Goal: Information Seeking & Learning: Learn about a topic

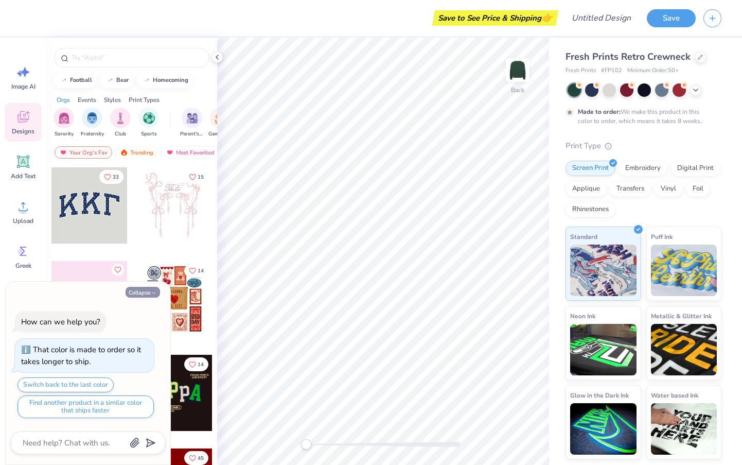
click at [141, 291] on button "Collapse" at bounding box center [143, 292] width 34 height 11
type textarea "x"
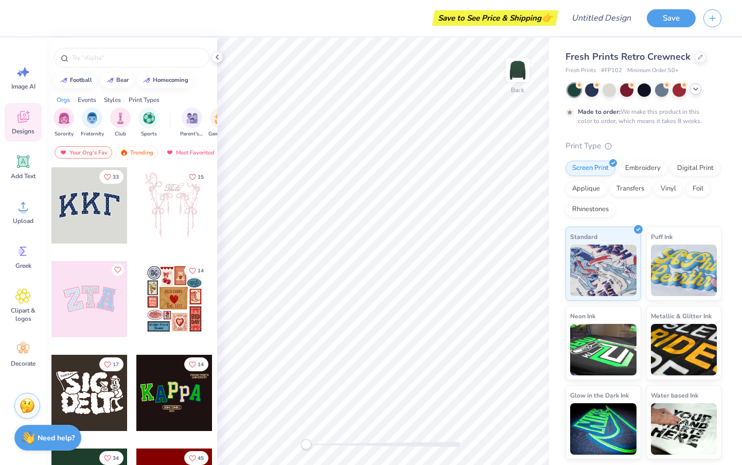
click at [697, 90] on icon at bounding box center [695, 89] width 8 height 8
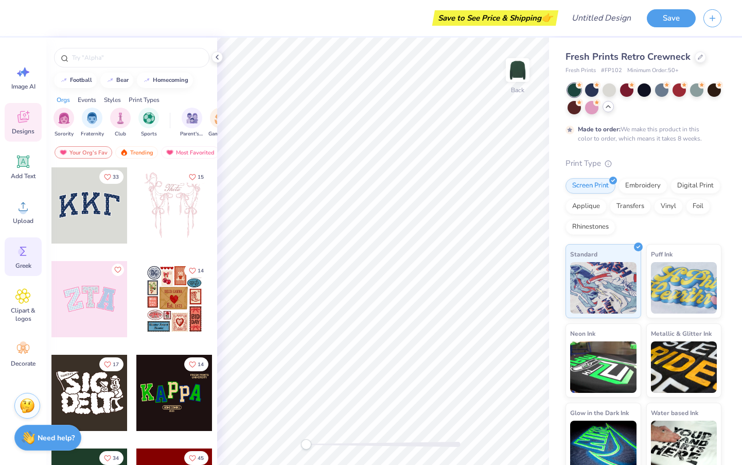
click at [17, 245] on icon at bounding box center [22, 250] width 15 height 15
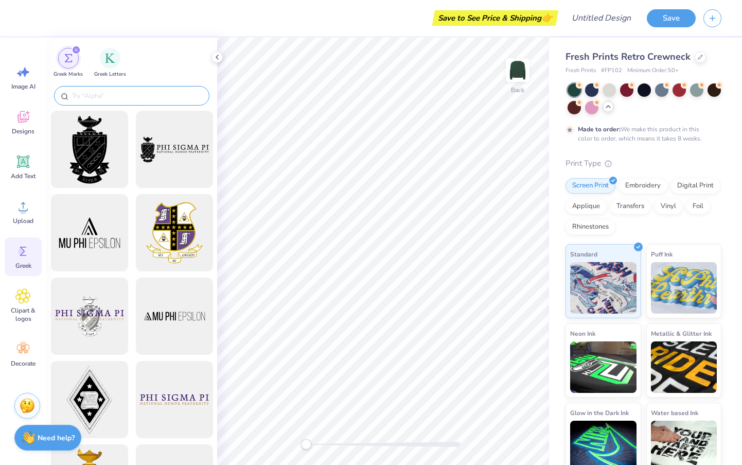
click at [118, 92] on input "text" at bounding box center [137, 96] width 132 height 10
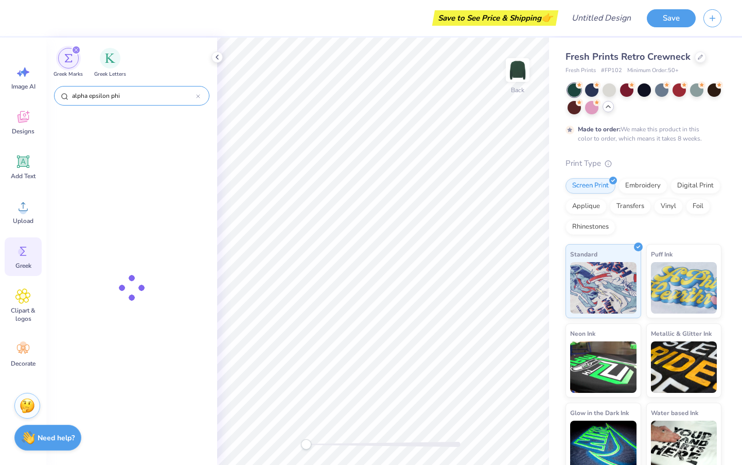
type input "alpha epsilon phi"
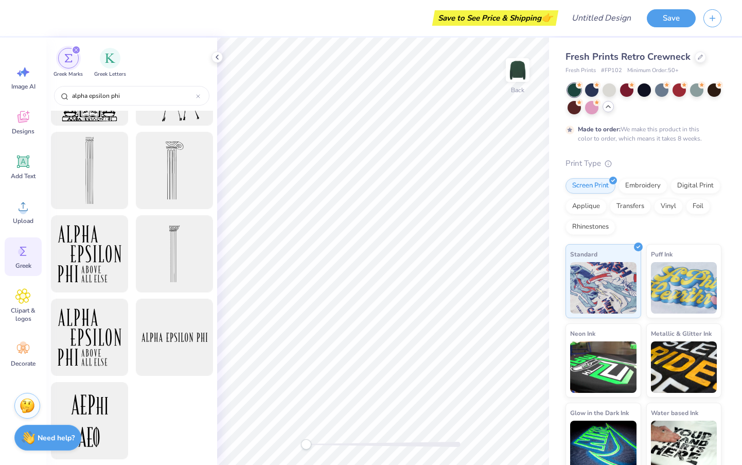
scroll to position [229, 0]
click at [25, 298] on icon at bounding box center [23, 296] width 6 height 6
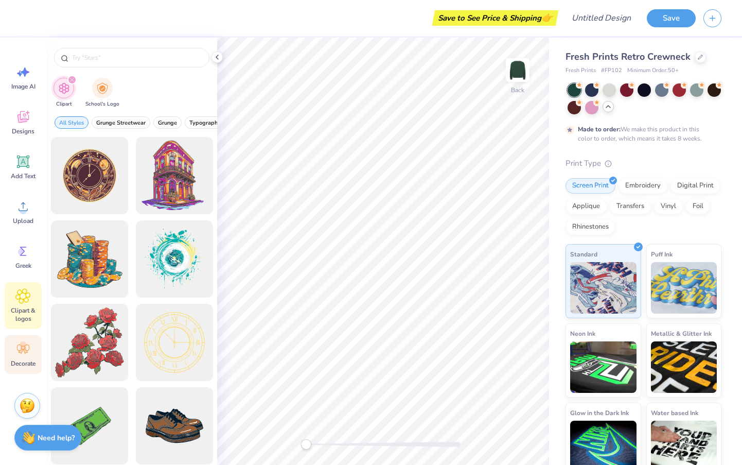
click at [21, 354] on icon at bounding box center [22, 348] width 15 height 15
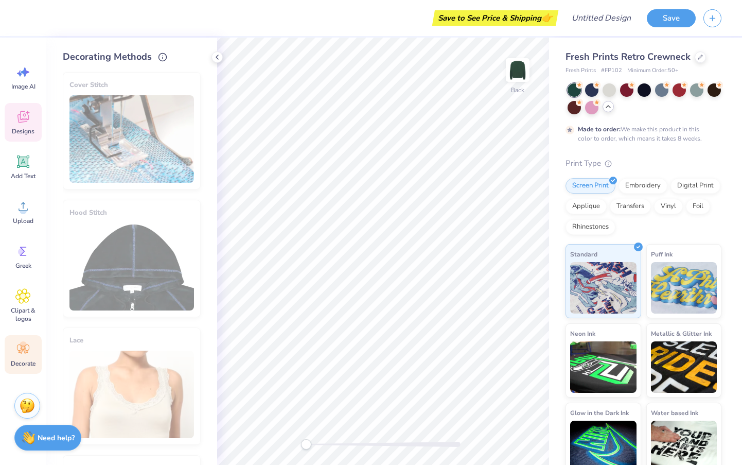
scroll to position [0, 0]
click at [21, 126] on div "Designs" at bounding box center [23, 122] width 37 height 39
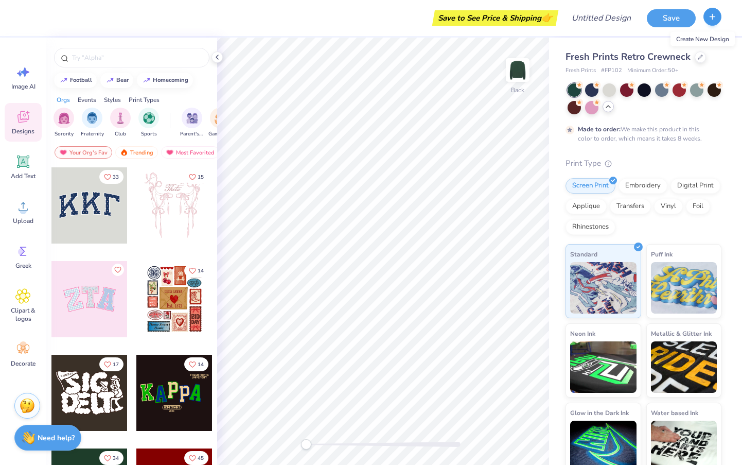
click at [710, 15] on icon "button" at bounding box center [712, 16] width 9 height 9
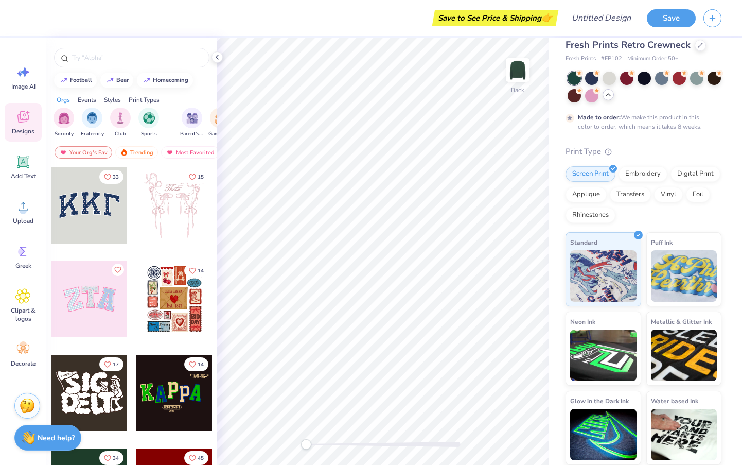
scroll to position [11, 0]
click at [602, 49] on span "Fresh Prints Retro Crewneck" at bounding box center [627, 45] width 125 height 12
click at [698, 47] on icon at bounding box center [700, 44] width 5 height 5
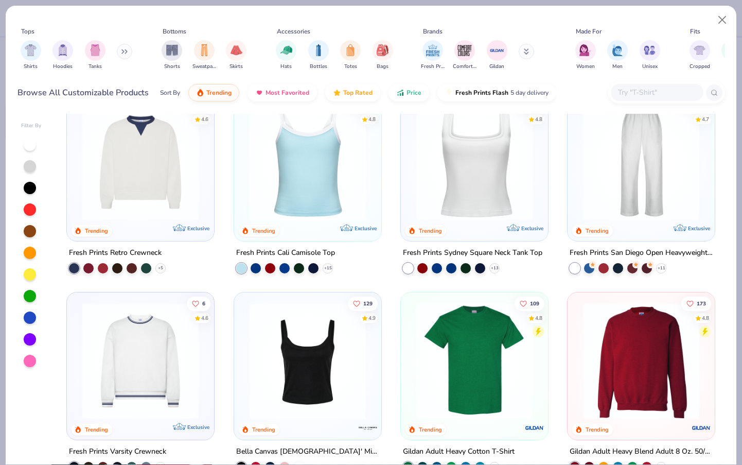
scroll to position [226, 0]
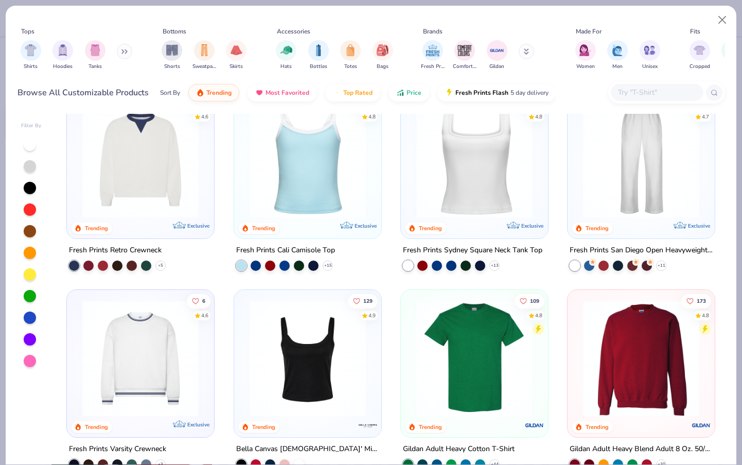
click at [130, 376] on img at bounding box center [140, 357] width 127 height 116
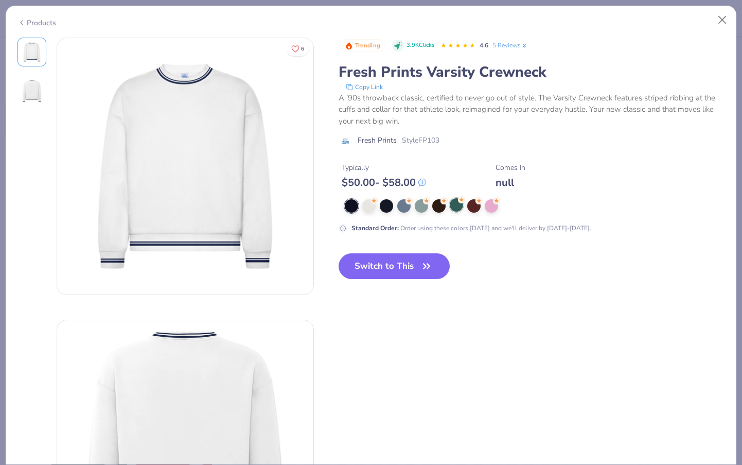
click at [457, 201] on div at bounding box center [456, 204] width 13 height 13
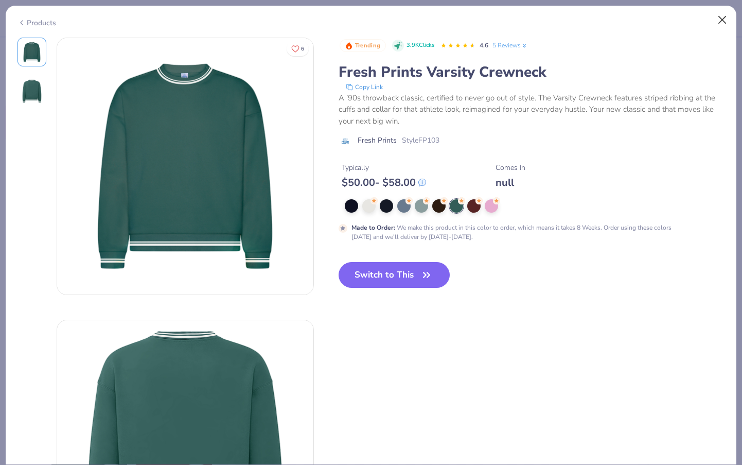
click at [718, 17] on button "Close" at bounding box center [723, 20] width 20 height 20
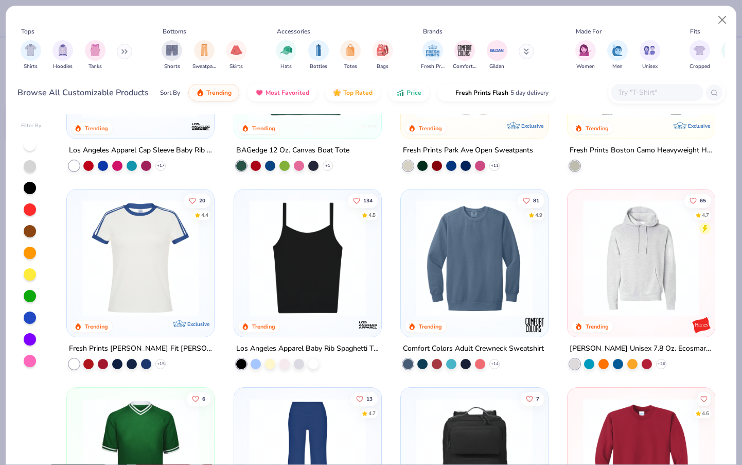
scroll to position [1511, 0]
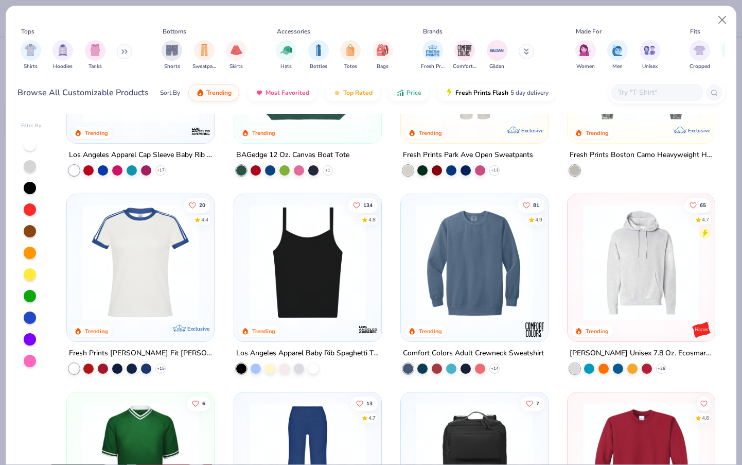
click at [121, 263] on img at bounding box center [140, 262] width 127 height 116
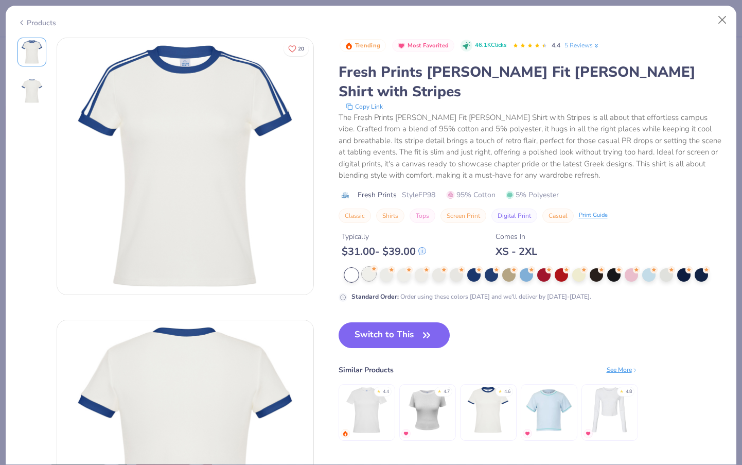
click at [363, 267] on div at bounding box center [368, 273] width 13 height 13
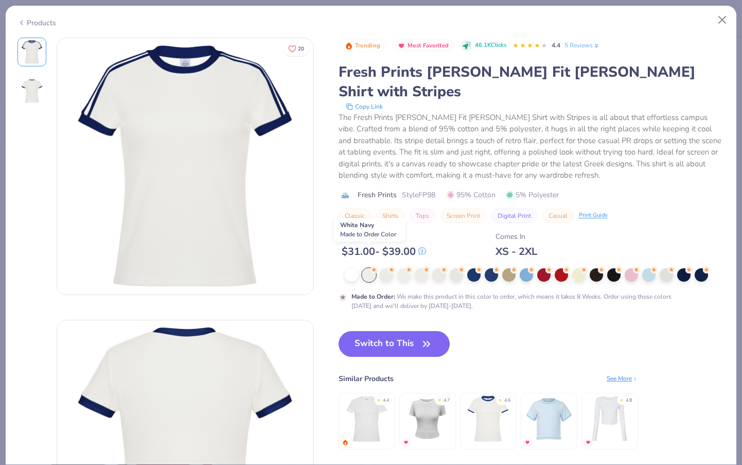
click at [375, 266] on circle at bounding box center [373, 269] width 7 height 7
click at [390, 267] on div at bounding box center [386, 273] width 13 height 13
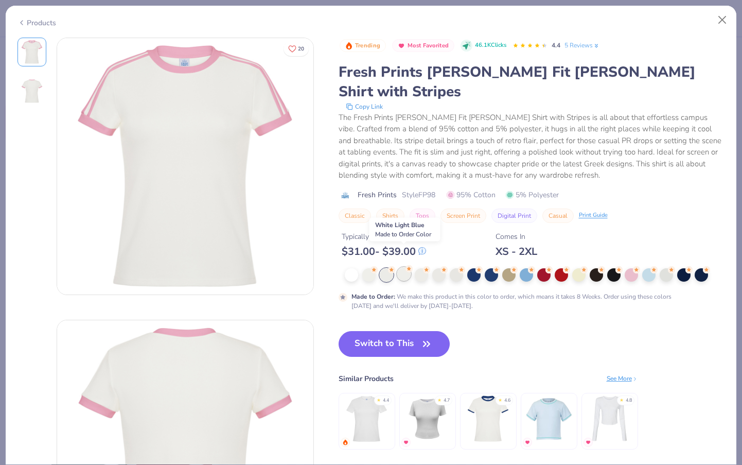
click at [406, 265] on icon at bounding box center [408, 268] width 7 height 7
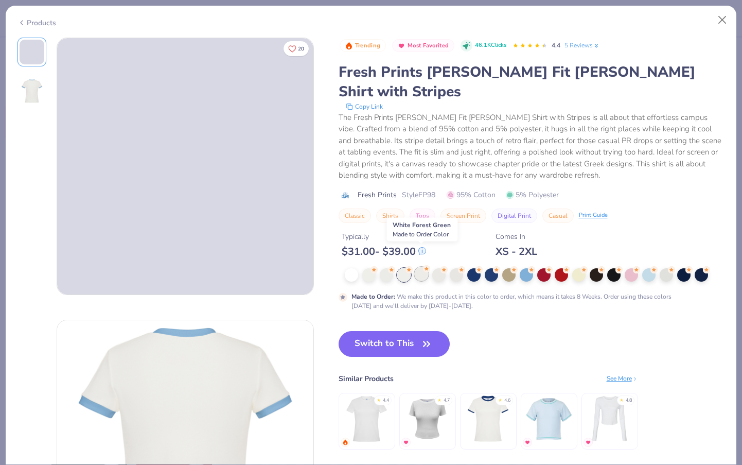
click at [425, 267] on div at bounding box center [421, 273] width 13 height 13
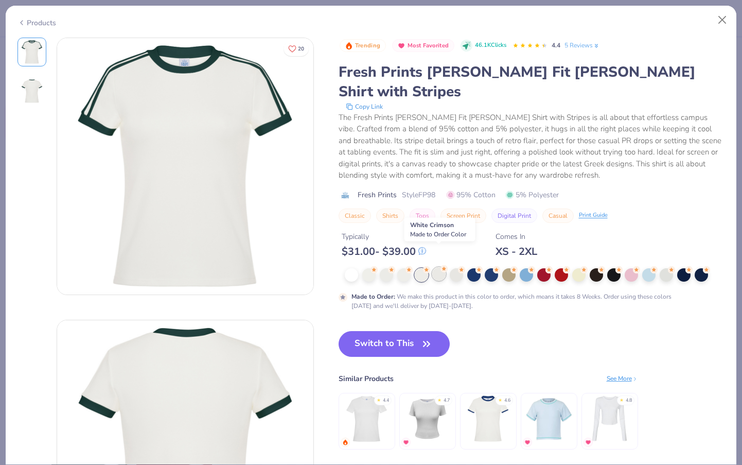
click at [441, 267] on div at bounding box center [438, 273] width 13 height 13
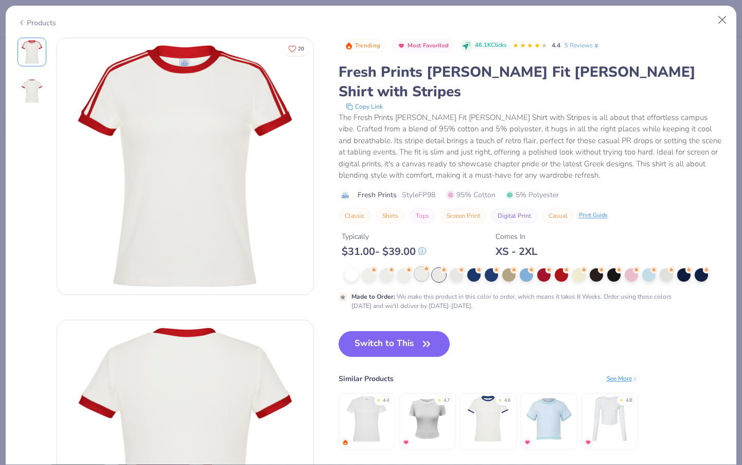
click at [417, 267] on div at bounding box center [421, 273] width 13 height 13
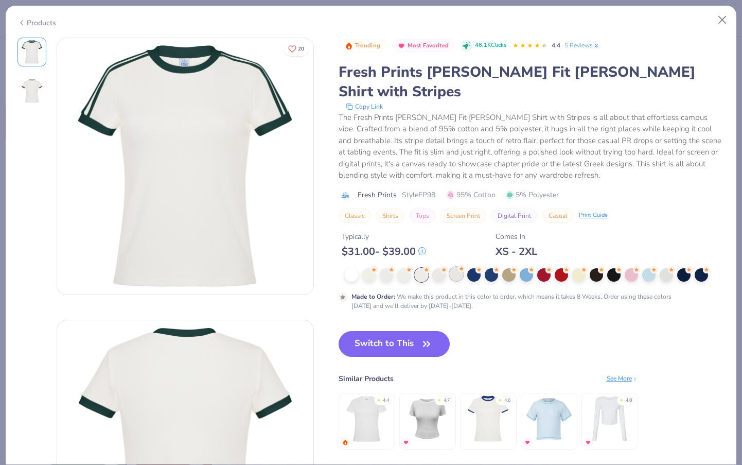
click at [452, 267] on div at bounding box center [456, 273] width 13 height 13
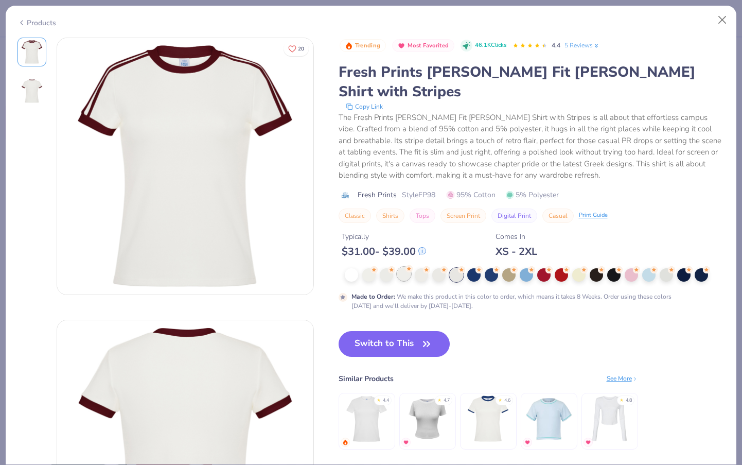
click at [405, 267] on div at bounding box center [403, 273] width 13 height 13
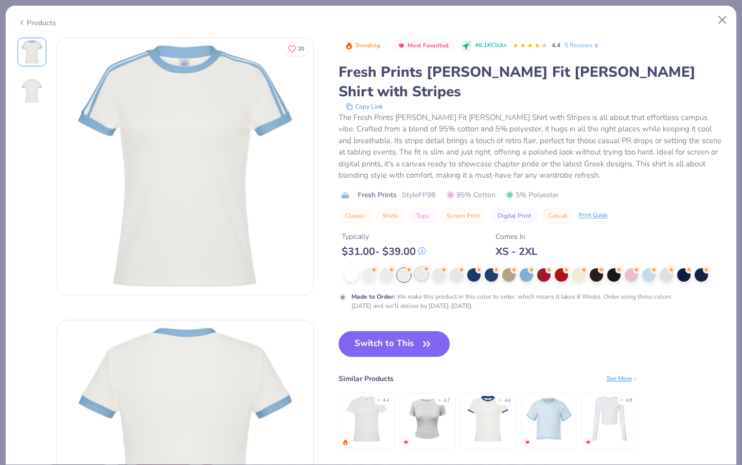
click at [421, 267] on div at bounding box center [421, 273] width 13 height 13
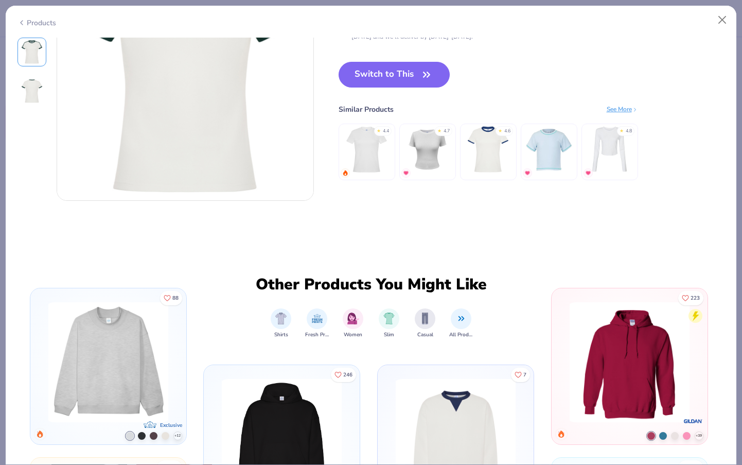
scroll to position [173, 0]
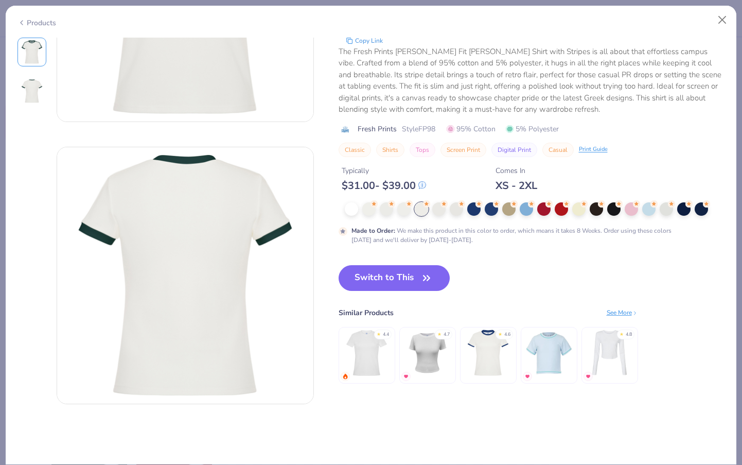
click at [411, 249] on div "Trending Most Favorited 46.1K Clicks 4.4 5 Reviews Fresh Prints Simone Slim Fit…" at bounding box center [532, 188] width 386 height 432
click at [400, 272] on button "Switch to This" at bounding box center [395, 278] width 112 height 26
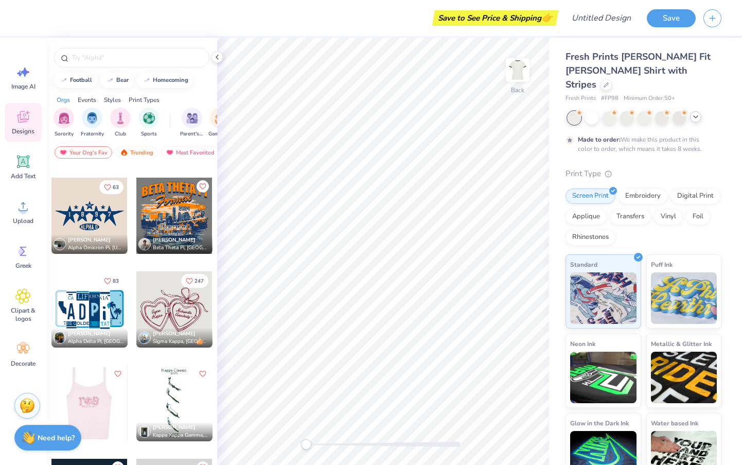
scroll to position [3003, 0]
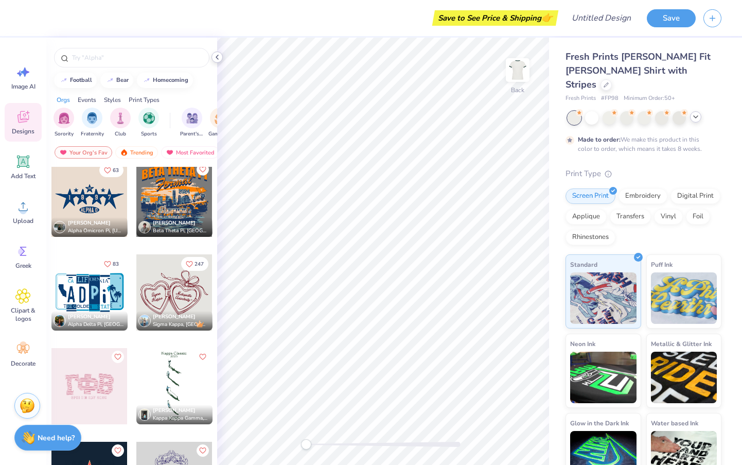
click at [219, 60] on icon at bounding box center [217, 57] width 8 height 8
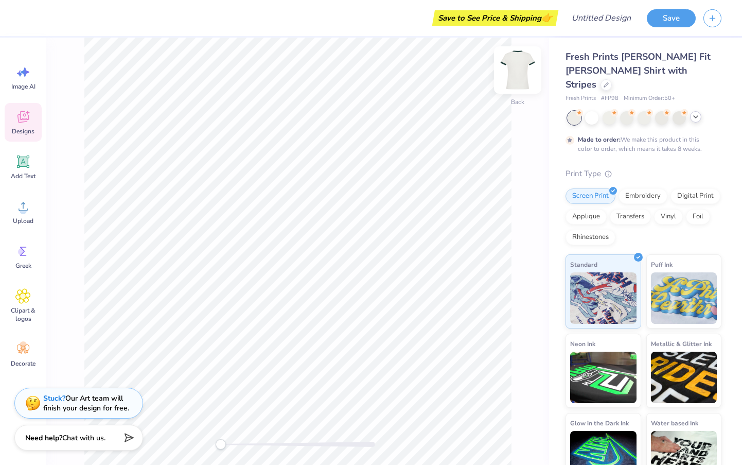
click at [520, 73] on img at bounding box center [517, 69] width 41 height 41
click at [612, 78] on div at bounding box center [605, 83] width 11 height 11
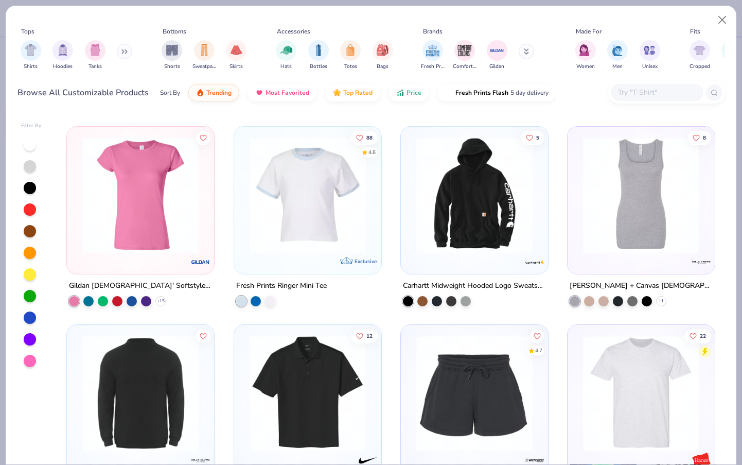
scroll to position [4554, 0]
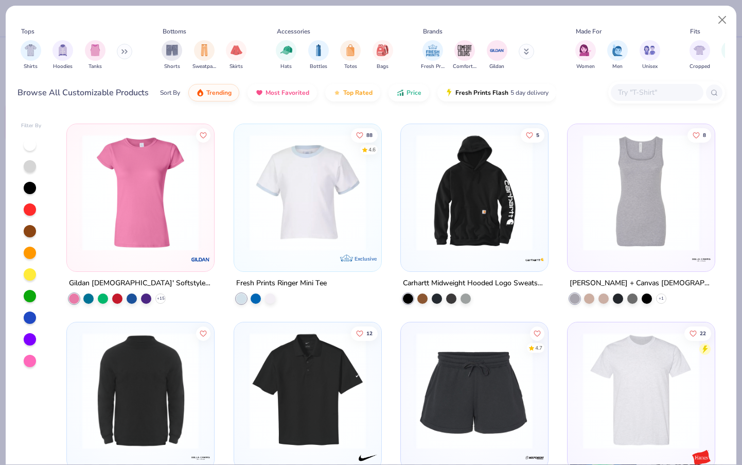
click at [267, 302] on div at bounding box center [255, 298] width 39 height 10
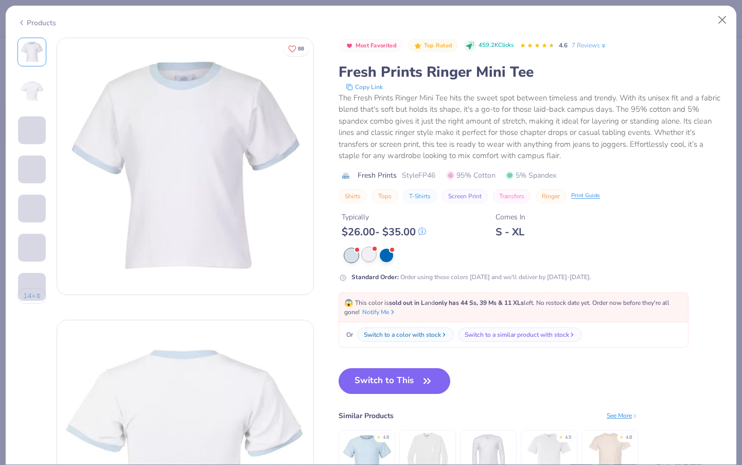
click at [375, 259] on div at bounding box center [368, 253] width 13 height 13
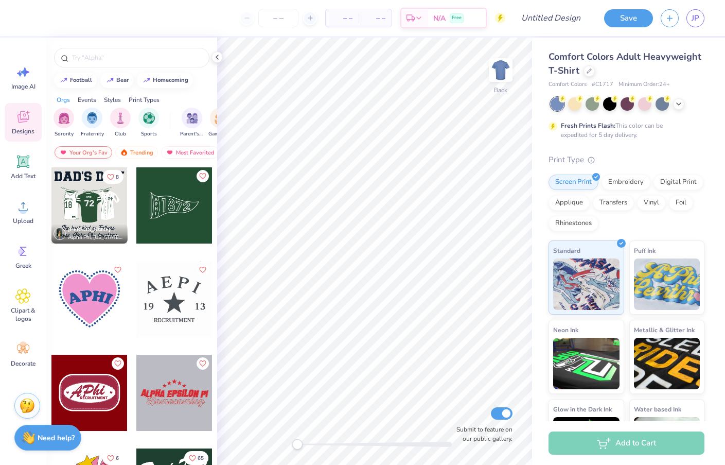
click at [97, 149] on div "Your Org's Fav" at bounding box center [84, 152] width 58 height 12
click at [174, 151] on div "Most Favorited" at bounding box center [190, 152] width 58 height 12
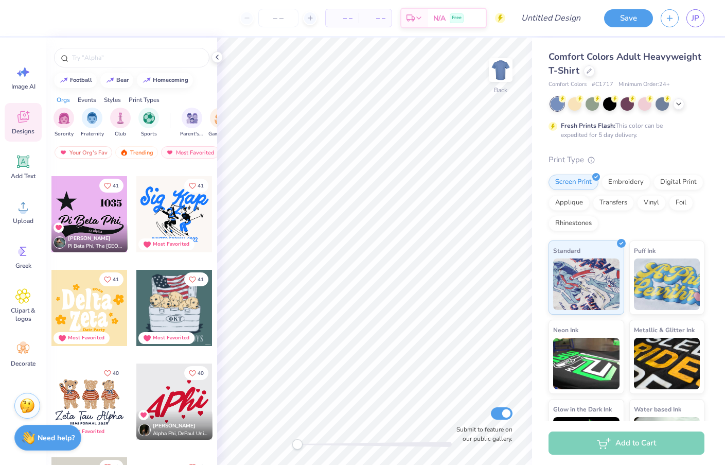
scroll to position [5624, 0]
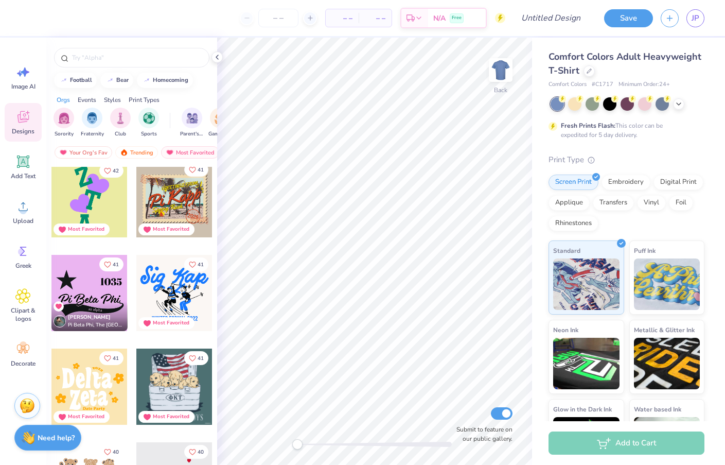
click at [201, 170] on span "41" at bounding box center [201, 169] width 6 height 5
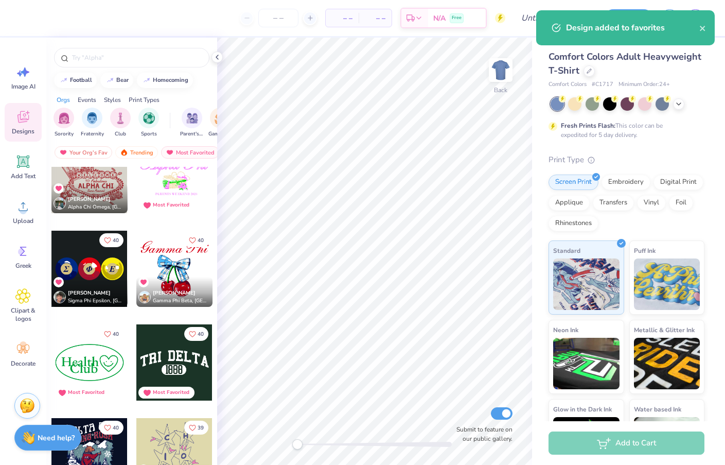
scroll to position [6024, 0]
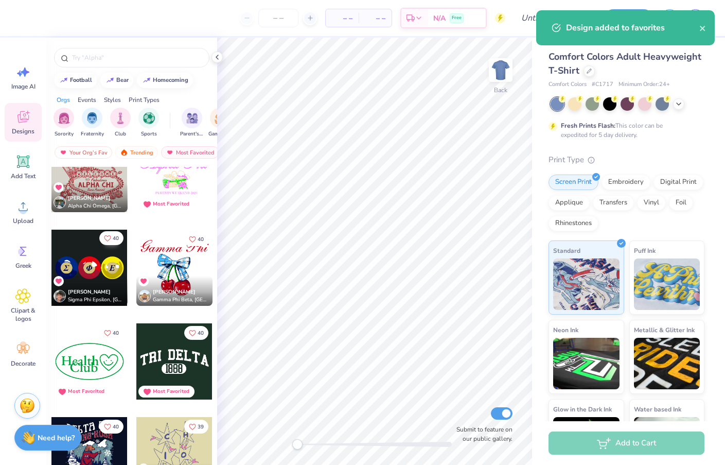
click at [110, 243] on button "40" at bounding box center [111, 238] width 24 height 14
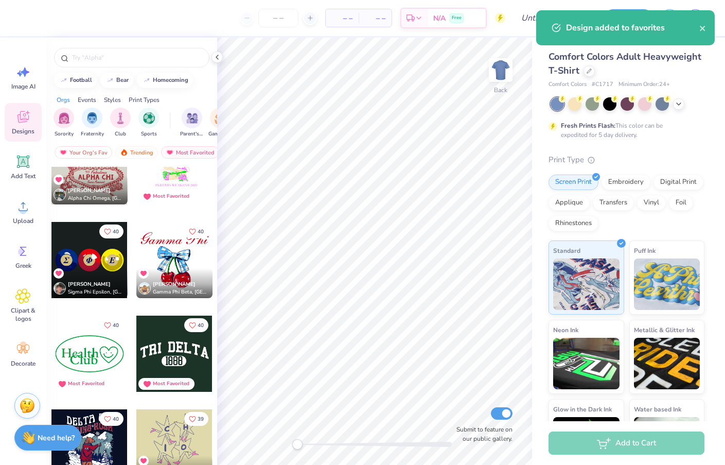
scroll to position [6042, 0]
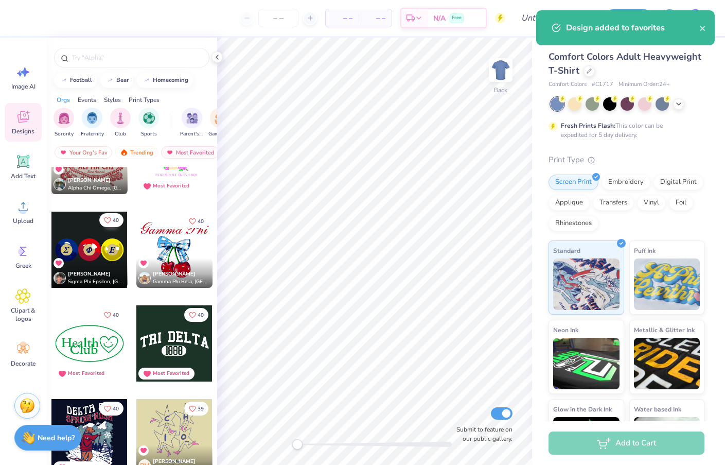
click at [111, 220] on icon "Like" at bounding box center [107, 220] width 6 height 6
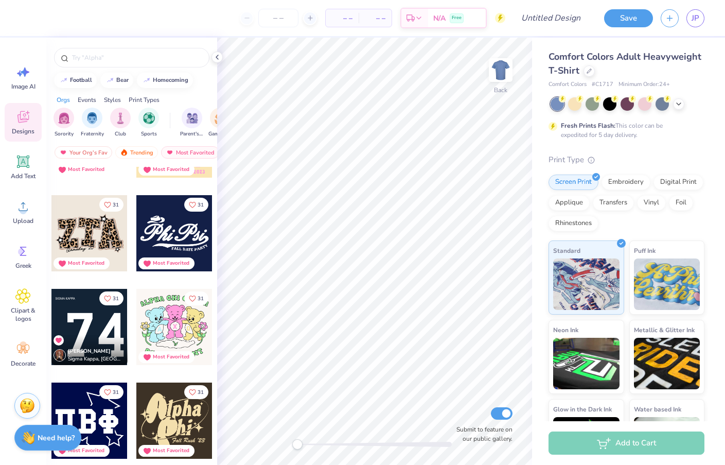
scroll to position [9249, 0]
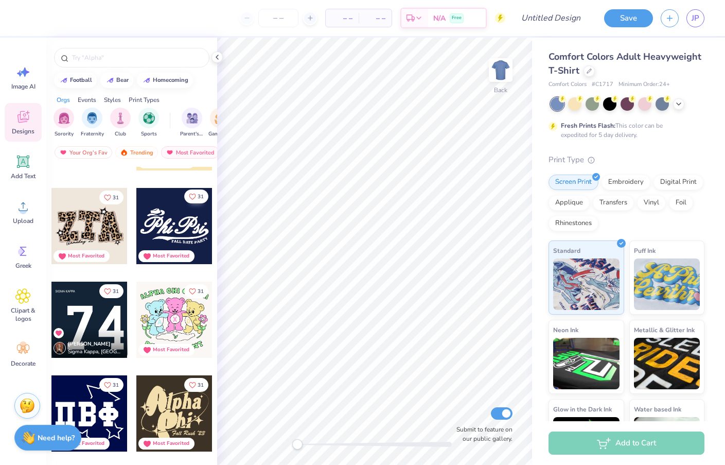
click at [195, 193] on icon "Like" at bounding box center [192, 196] width 7 height 7
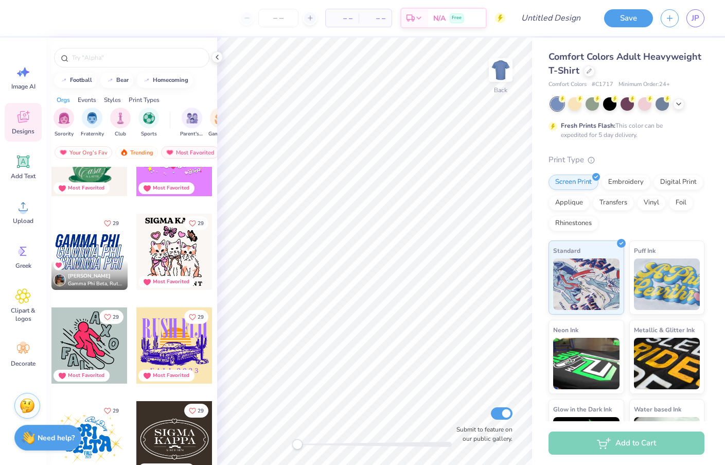
scroll to position [10349, 0]
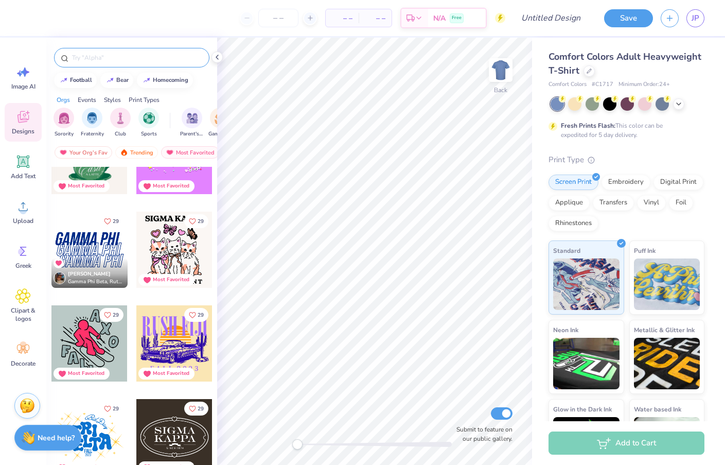
click at [91, 64] on div at bounding box center [131, 58] width 155 height 20
click at [91, 52] on input "text" at bounding box center [137, 57] width 132 height 10
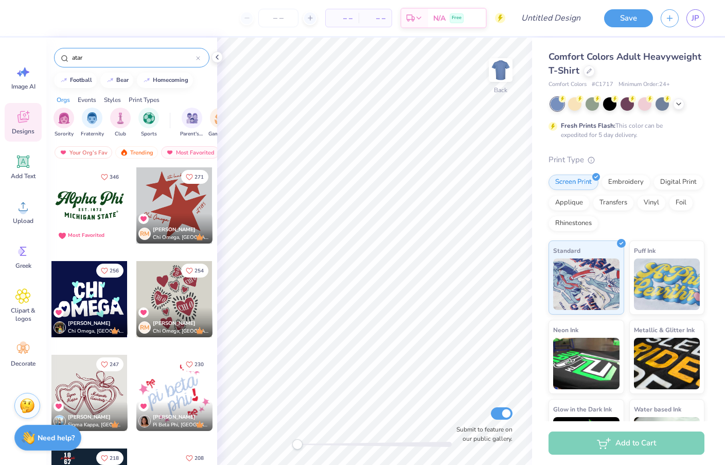
type input "atars"
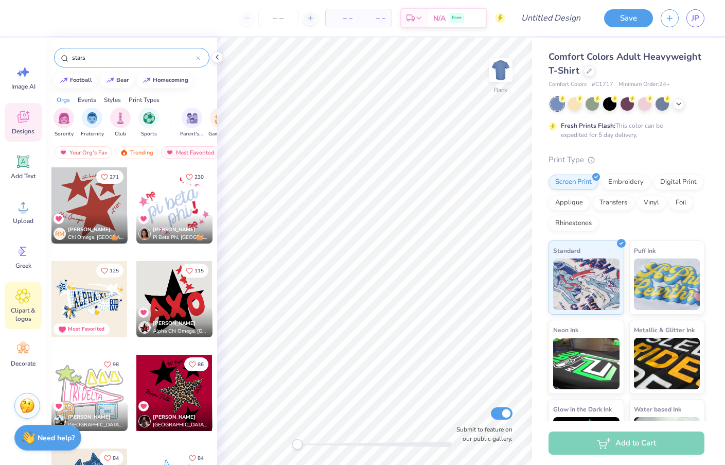
drag, startPoint x: 67, startPoint y: 73, endPoint x: 22, endPoint y: 296, distance: 227.8
click at [22, 296] on icon at bounding box center [23, 296] width 6 height 6
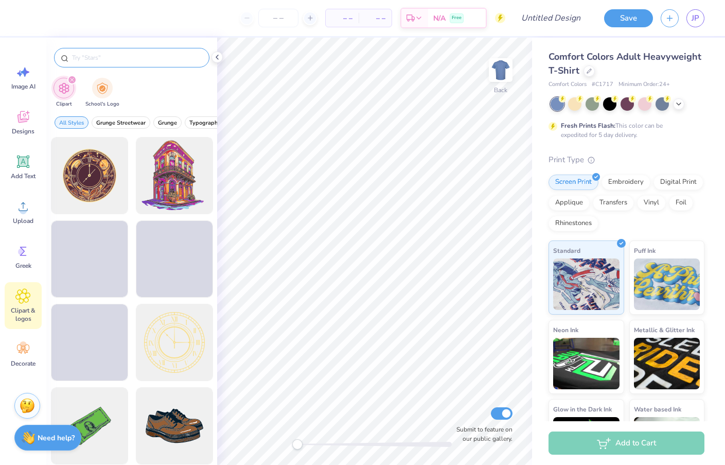
click at [103, 57] on input "text" at bounding box center [137, 57] width 132 height 10
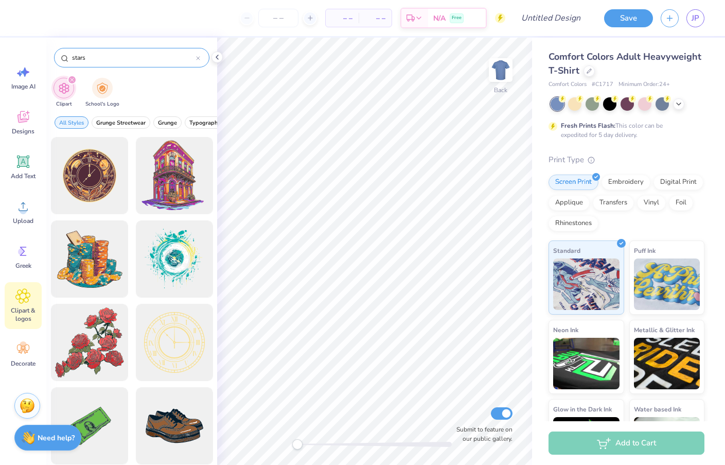
type input "stars"
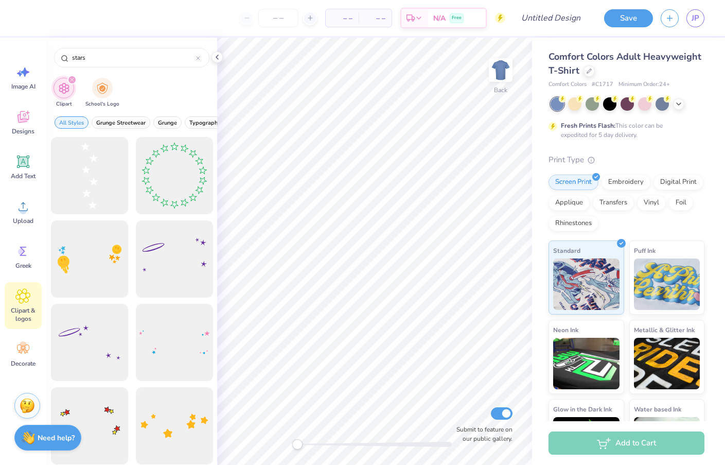
scroll to position [0, 0]
click at [94, 193] on div at bounding box center [89, 175] width 85 height 85
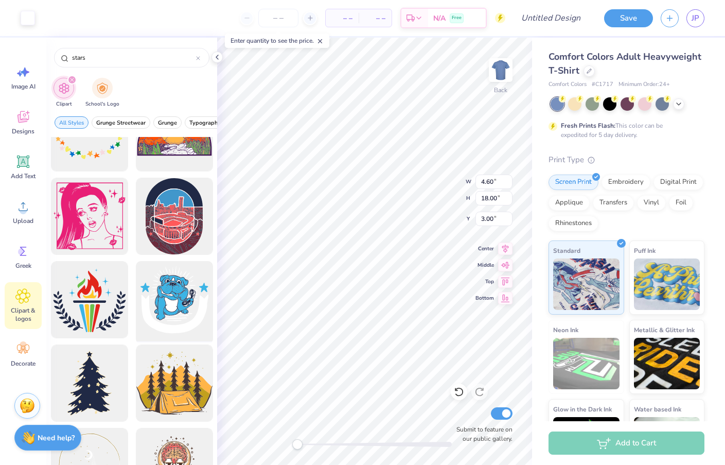
scroll to position [1423, 0]
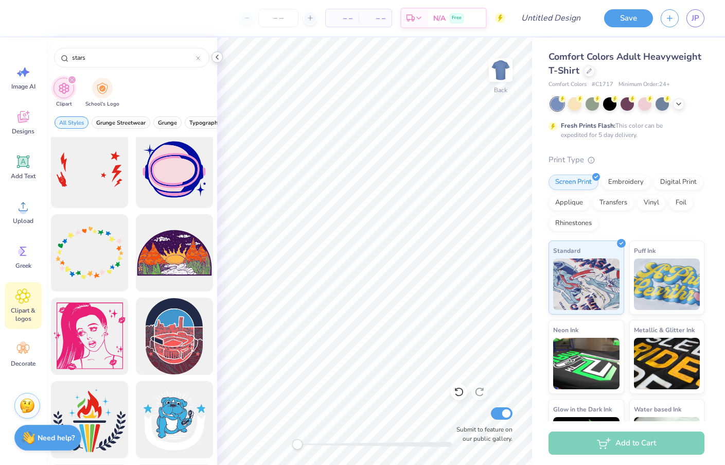
click at [219, 55] on icon at bounding box center [217, 57] width 8 height 8
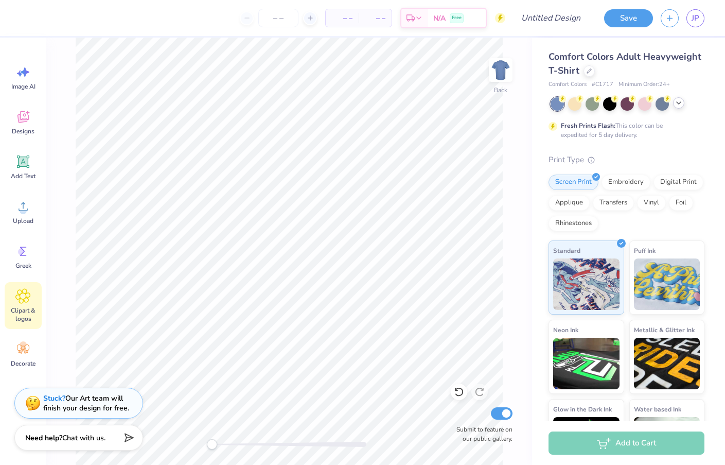
click at [675, 106] on icon at bounding box center [678, 103] width 8 height 8
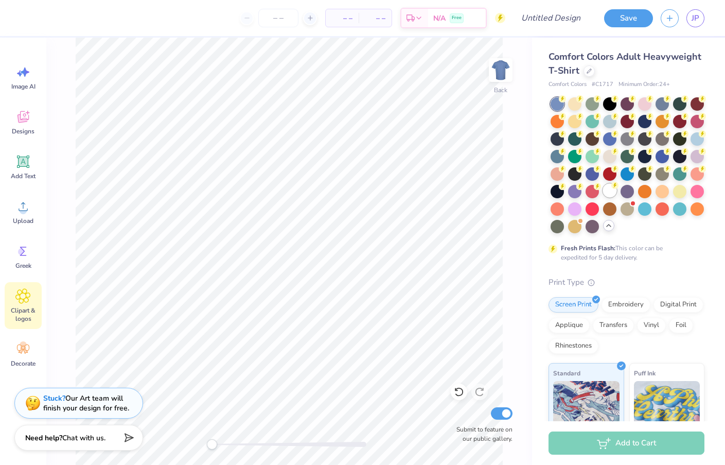
click at [607, 190] on div at bounding box center [609, 190] width 13 height 13
click at [504, 75] on img at bounding box center [500, 69] width 41 height 41
